Goal: Subscribe to service/newsletter

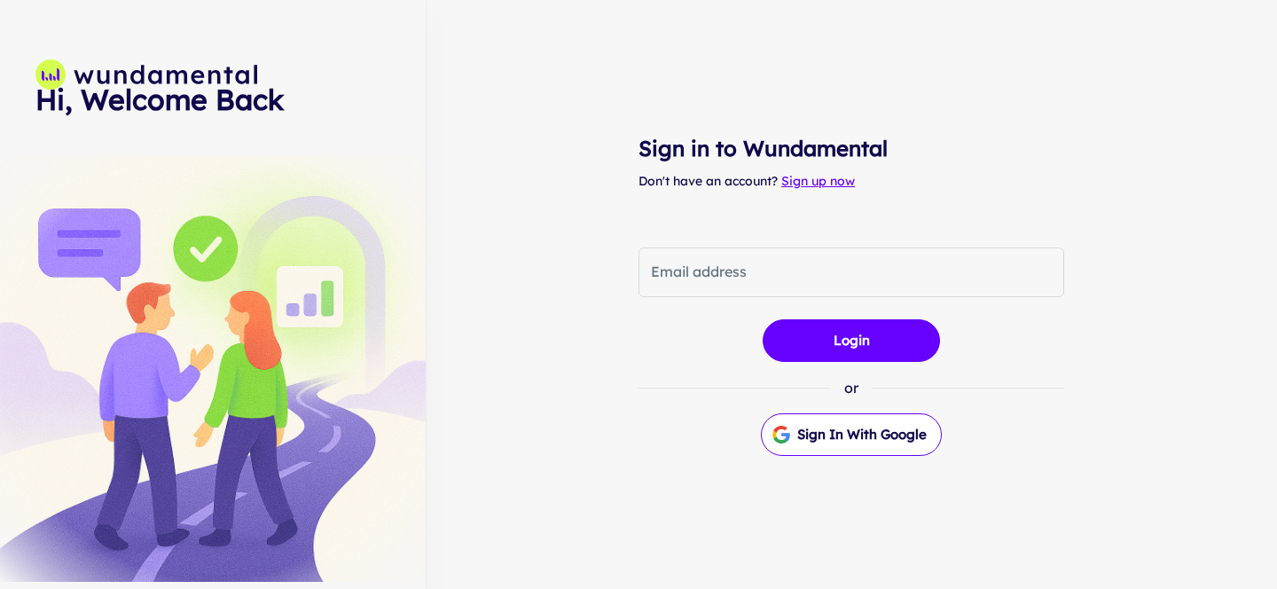
click at [846, 184] on link "Sign up now" at bounding box center [818, 181] width 74 height 16
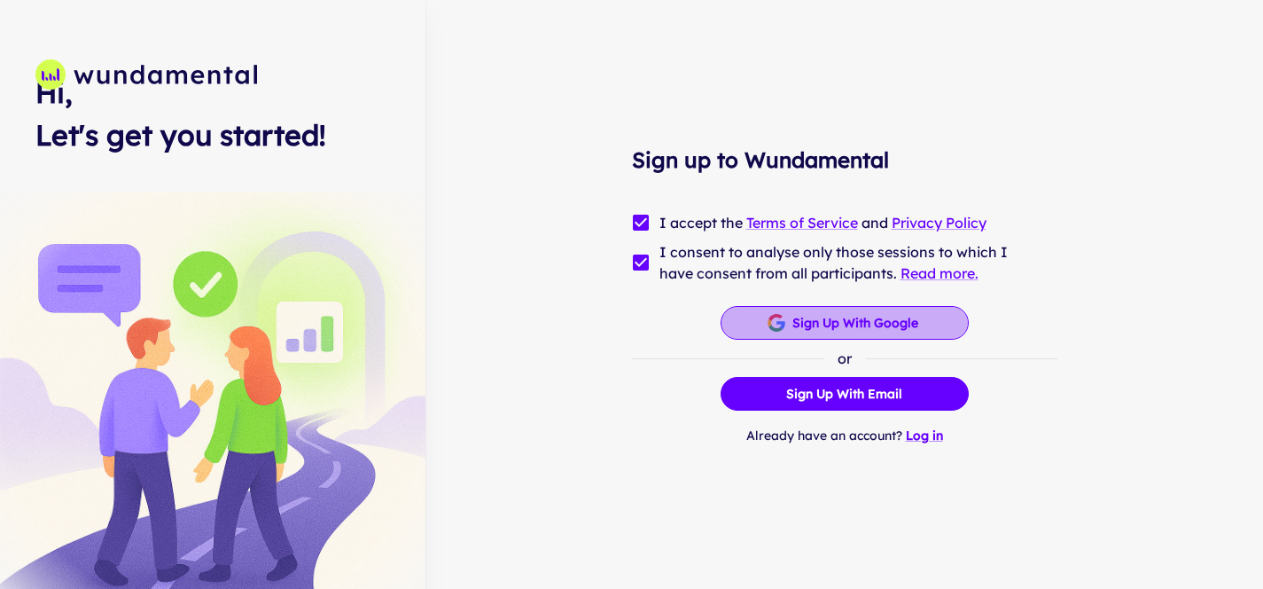
click at [773, 336] on button "Sign up with Google" at bounding box center [845, 323] width 248 height 34
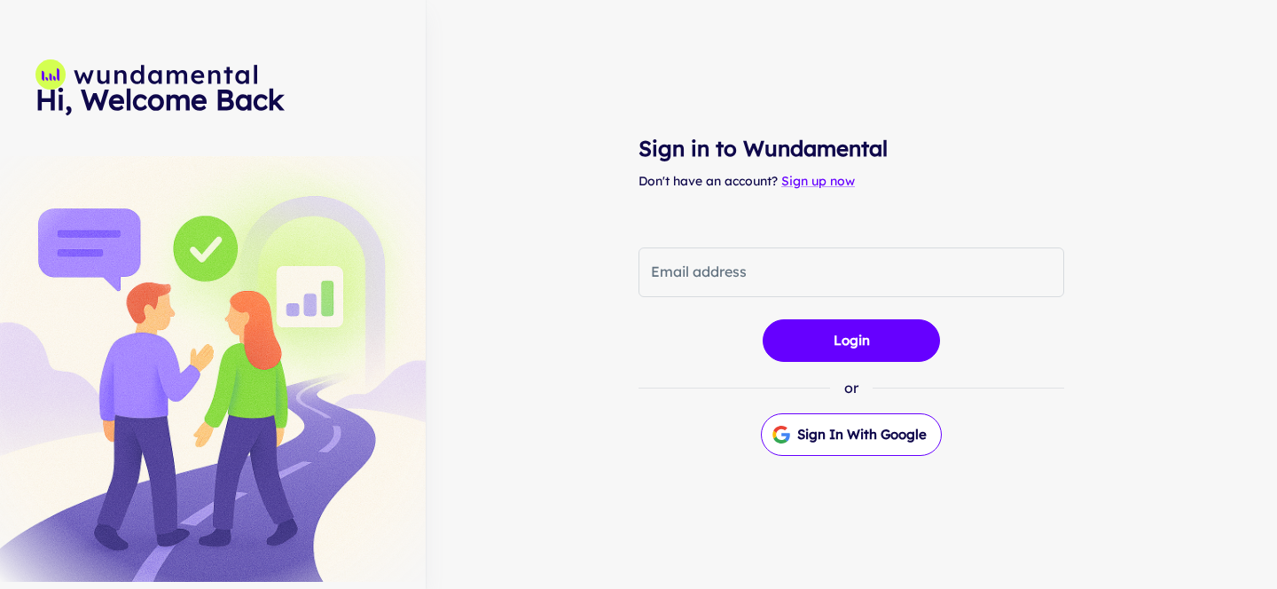
click at [817, 170] on div "Sign in to Wundamental Don't have an account? Sign up now Email address Email a…" at bounding box center [851, 294] width 426 height 589
click at [813, 178] on link "Sign up now" at bounding box center [818, 181] width 74 height 16
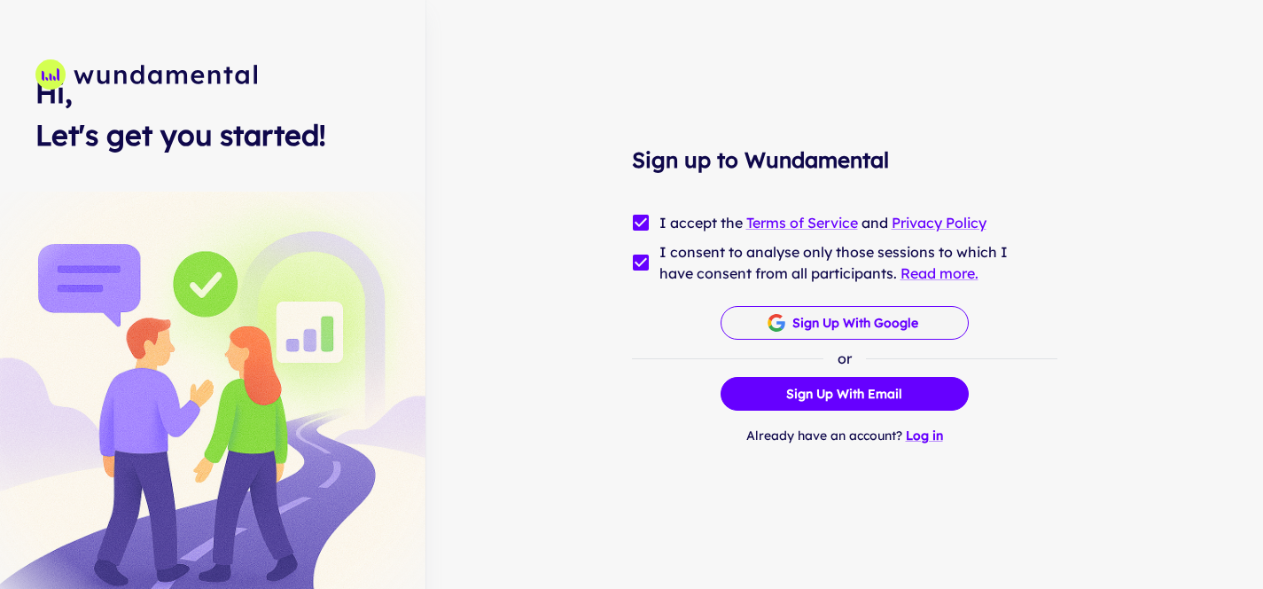
click at [835, 325] on button "Sign up with Google" at bounding box center [845, 323] width 248 height 34
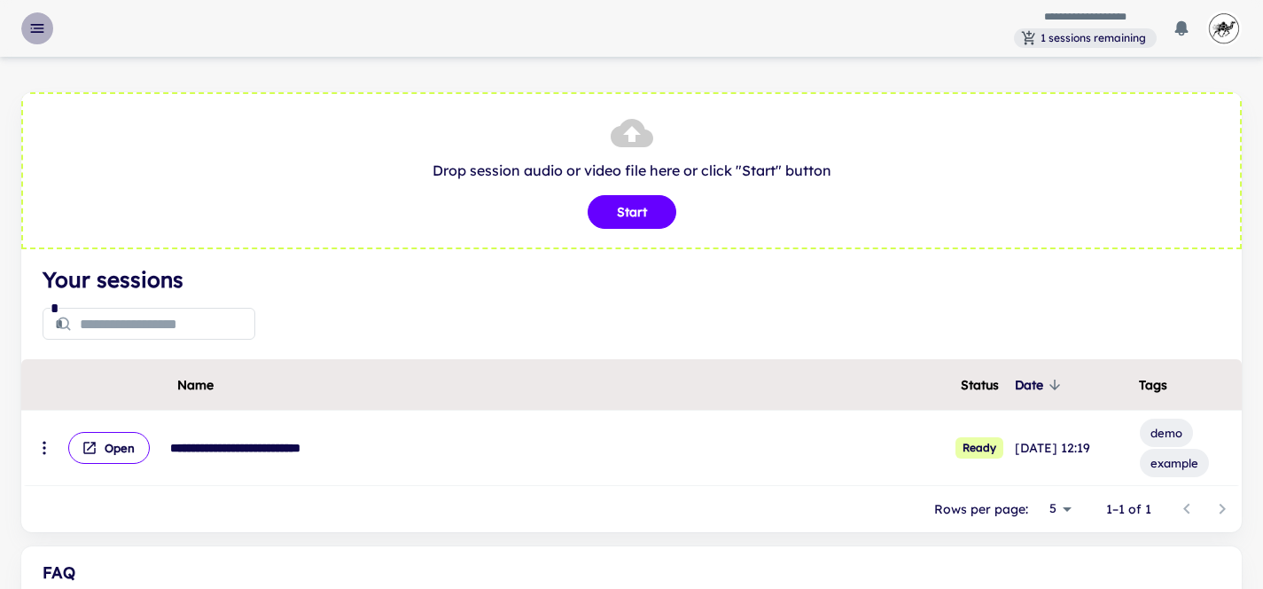
click at [35, 26] on icon "button" at bounding box center [37, 29] width 18 height 18
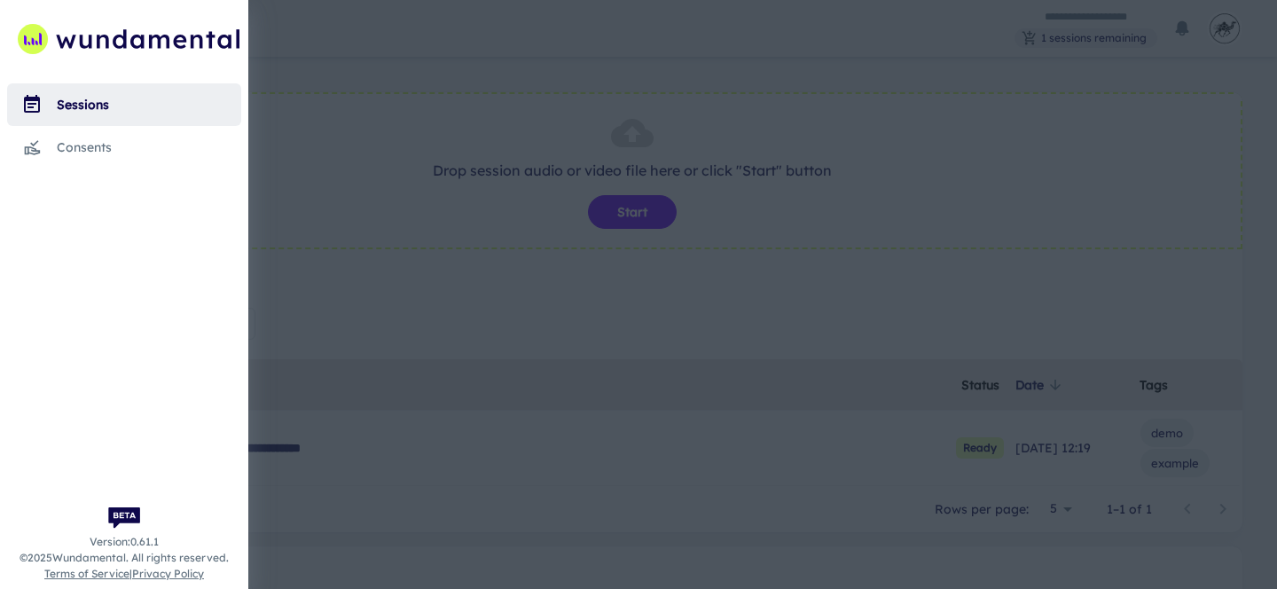
click at [390, 77] on div at bounding box center [638, 294] width 1277 height 589
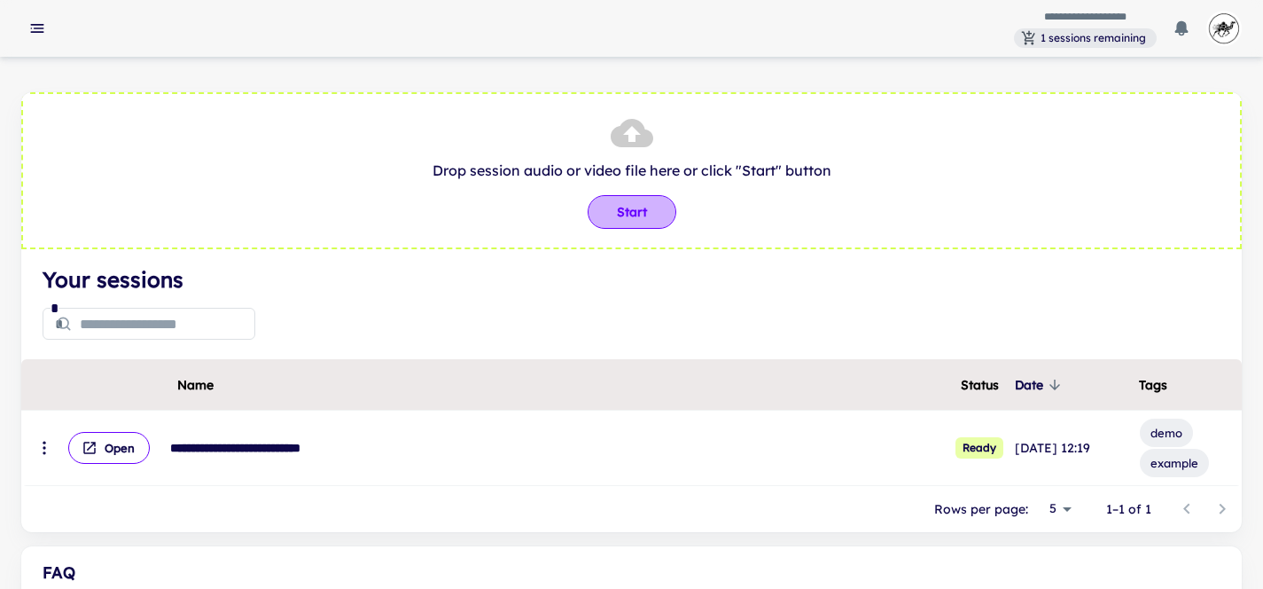
click at [618, 208] on button "Start" at bounding box center [632, 212] width 89 height 34
click at [1250, 27] on div "**********" at bounding box center [631, 28] width 1263 height 57
click at [1208, 35] on img "button" at bounding box center [1224, 28] width 35 height 35
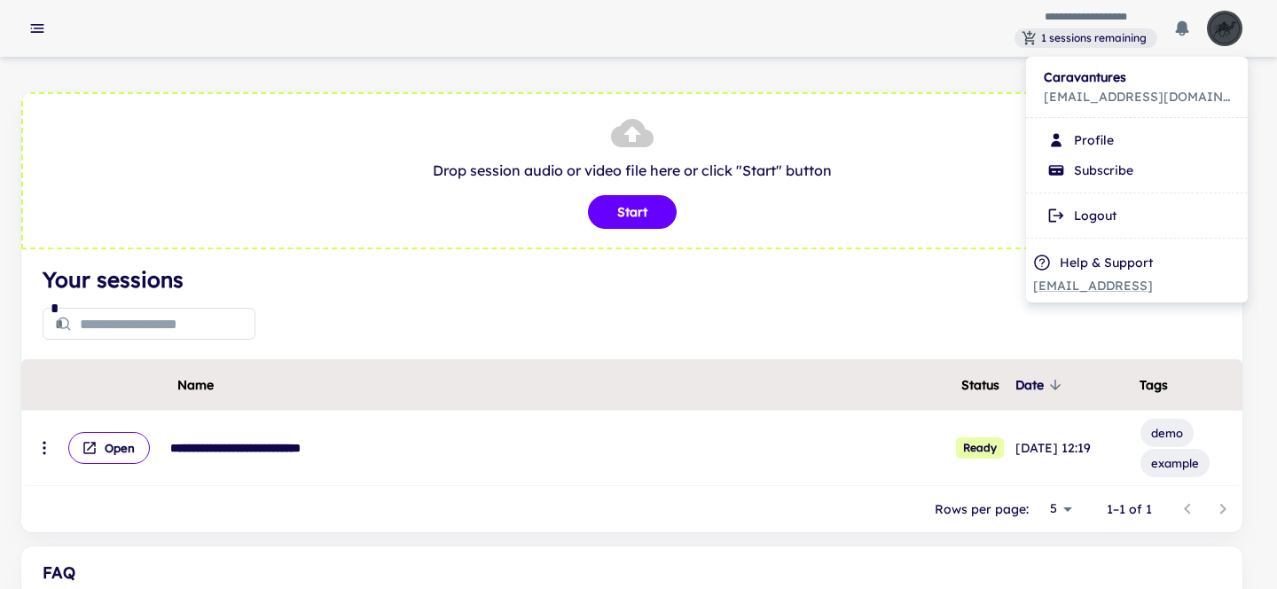
click at [1116, 169] on li "Subscribe" at bounding box center [1136, 170] width 207 height 30
